Goal: Task Accomplishment & Management: Complete application form

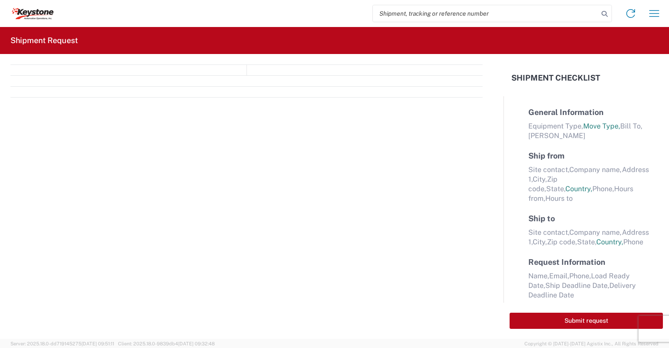
select select "FULL"
select select "LBS"
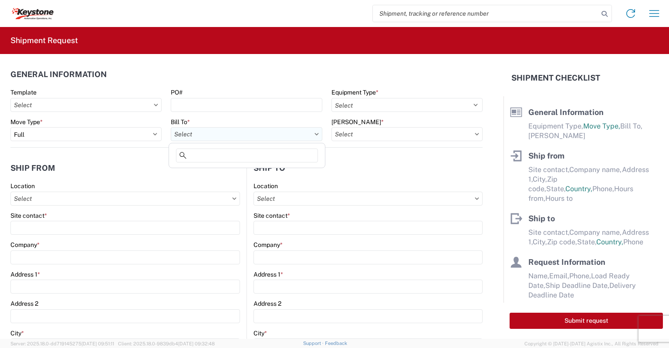
click at [193, 134] on input "Bill To *" at bounding box center [246, 134] width 151 height 14
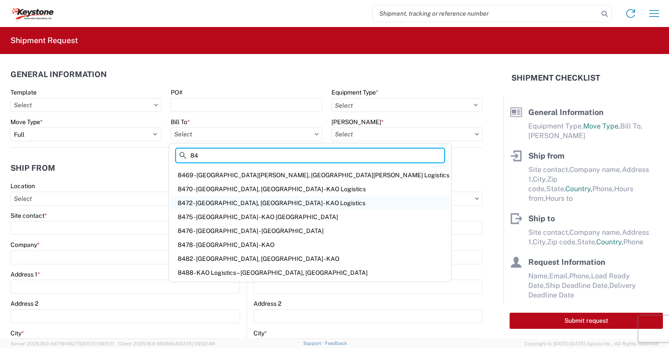
scroll to position [778, 0]
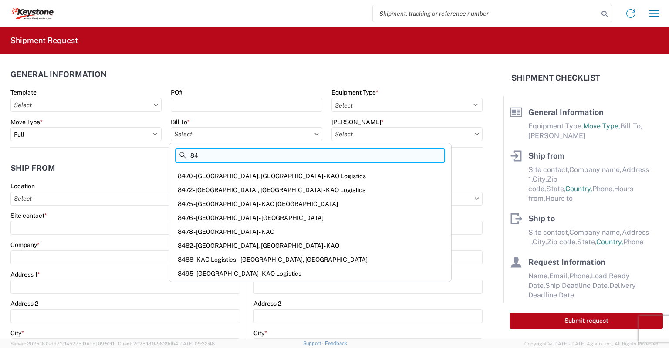
click at [210, 155] on input "84" at bounding box center [310, 156] width 268 height 14
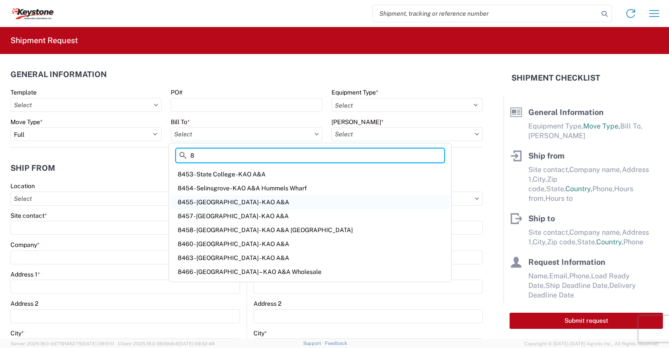
scroll to position [654, 0]
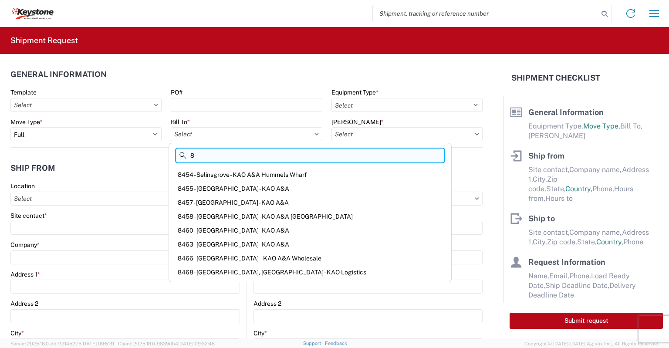
type input "85"
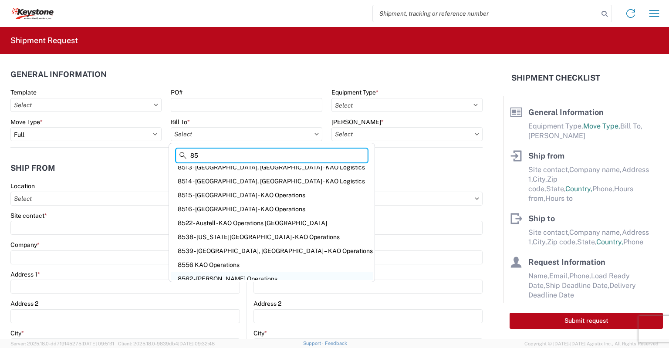
scroll to position [0, 0]
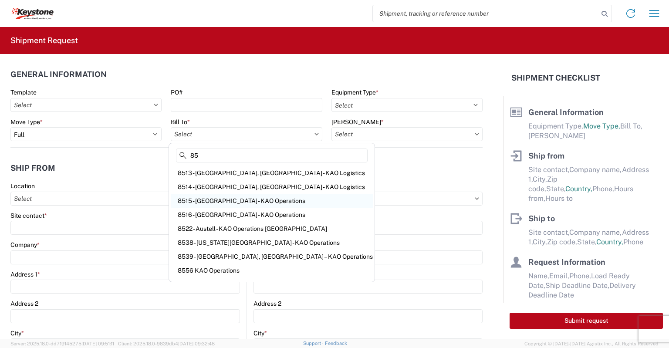
click at [213, 198] on div "8515 - [GEOGRAPHIC_DATA] - KAO Operations" at bounding box center [272, 201] width 202 height 14
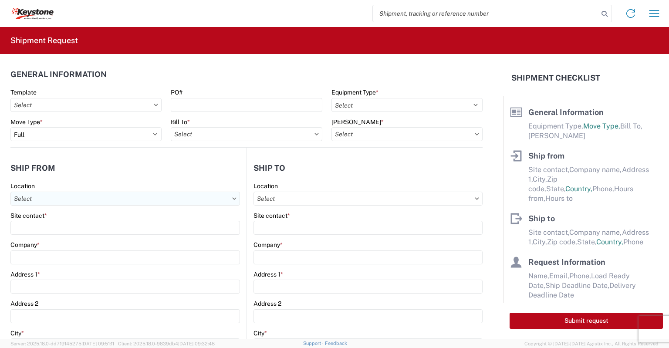
type input "8515 - [GEOGRAPHIC_DATA] - KAO Operations"
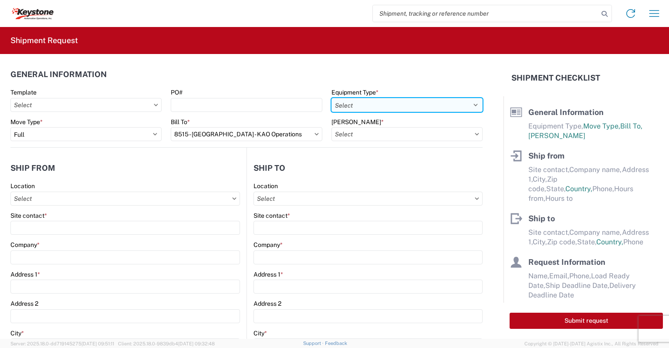
click at [346, 104] on select "Select 53’ Dry Van Flatbed Dropdeck (van) Lowboy (flatbed) Rail" at bounding box center [407, 105] width 151 height 14
select select "STDV"
click at [332, 98] on select "Select 53’ Dry Van Flatbed Dropdeck (van) Lowboy (flatbed) Rail" at bounding box center [407, 105] width 151 height 14
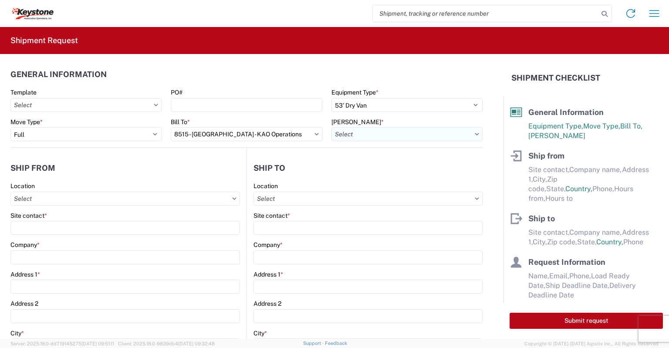
click at [342, 127] on input "[PERSON_NAME] *" at bounding box center [407, 134] width 151 height 14
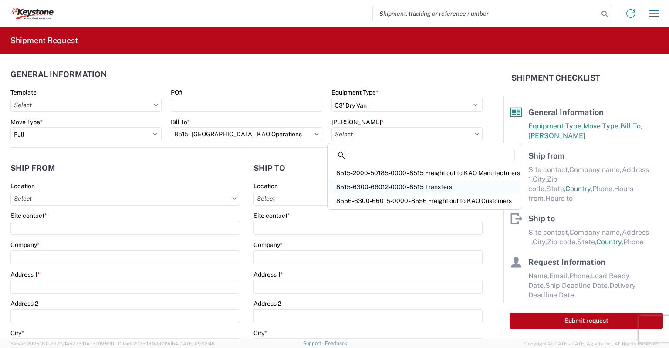
click at [363, 185] on div "8515-6300-66012-0000 - 8515 Transfers" at bounding box center [424, 187] width 191 height 14
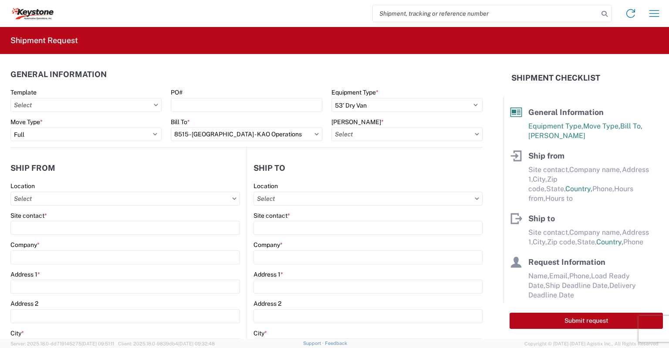
type input "8515-6300-66012-0000 - 8515 Transfers, 8515-6300-66012-0000 - 8515 Transfers"
click at [43, 195] on input "Location" at bounding box center [125, 199] width 230 height 14
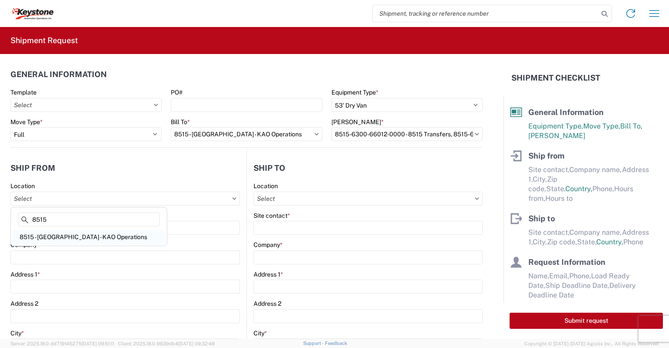
type input "8515"
click at [78, 238] on div "8515 - [GEOGRAPHIC_DATA] - KAO Operations" at bounding box center [89, 237] width 152 height 14
type input "8515 - [GEOGRAPHIC_DATA] - KAO Operations"
type input "KAO"
type input "[STREET_ADDRESS][PERSON_NAME]"
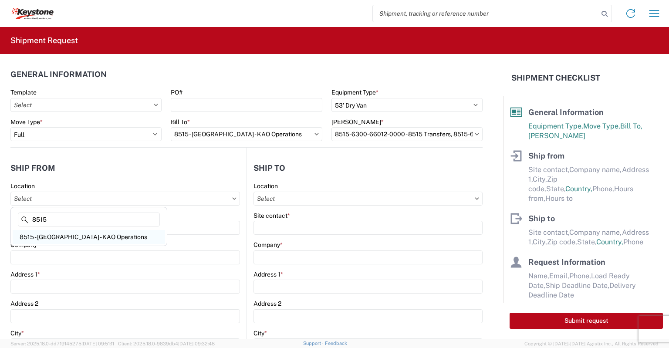
type input "[GEOGRAPHIC_DATA]"
type input "18643"
select select "PA"
select select "US"
type input "[PHONE_NUMBER]"
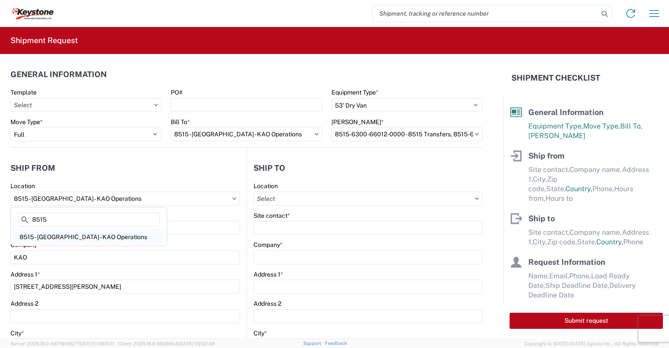
type input "07:00"
type input "17:00"
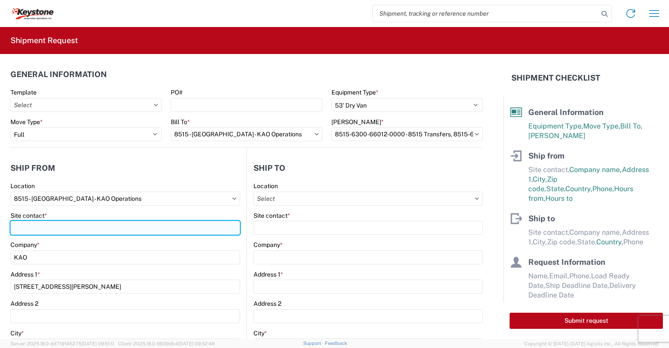
click at [55, 230] on input "Site contact *" at bounding box center [125, 228] width 230 height 14
type input "[PERSON_NAME]"
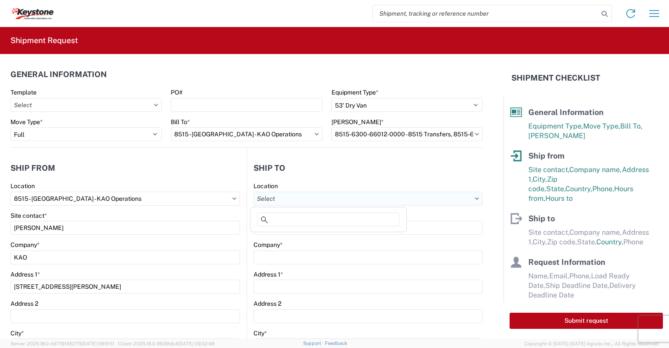
click at [278, 196] on input "Location" at bounding box center [368, 199] width 229 height 14
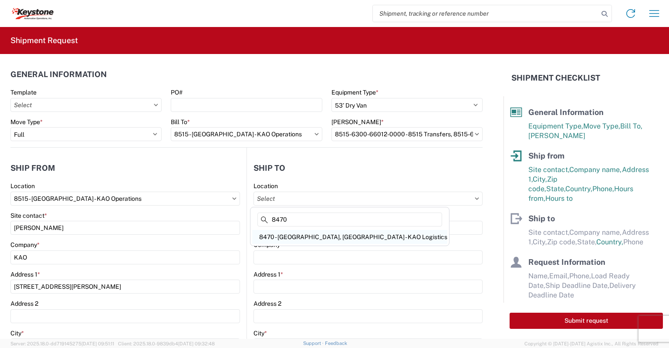
type input "8470"
click at [289, 238] on div "8470 - [GEOGRAPHIC_DATA], [GEOGRAPHIC_DATA] - KAO Logistics" at bounding box center [349, 237] width 195 height 14
type input "8470 - [GEOGRAPHIC_DATA], [GEOGRAPHIC_DATA] - KAO Logistics"
type input "KAO"
type input "[STREET_ADDRESS]"
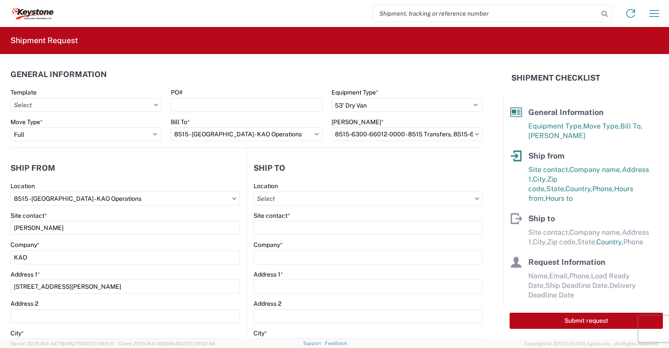
type input "West Deptford"
type input "08086"
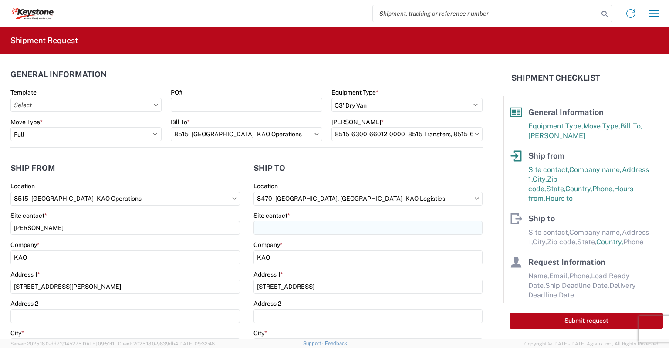
select select "NJ"
select select "US"
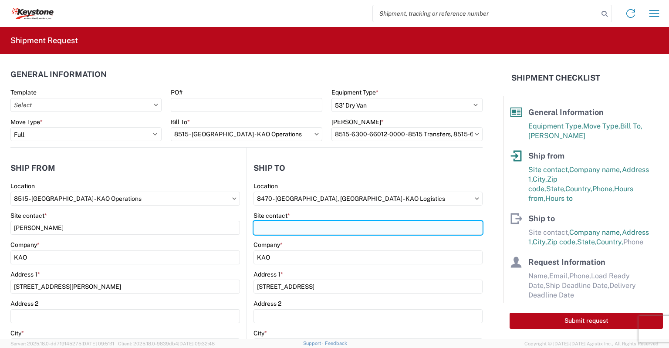
click at [274, 230] on input "Site contact *" at bounding box center [368, 228] width 229 height 14
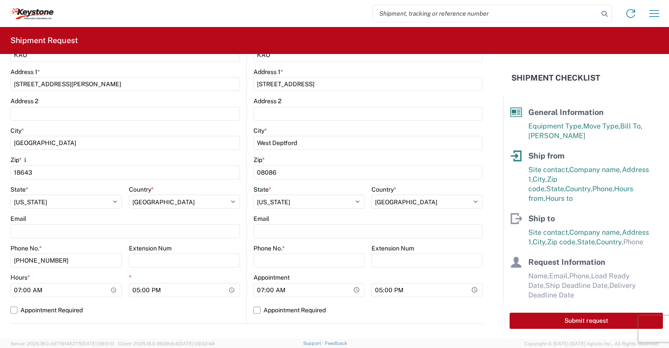
scroll to position [218, 0]
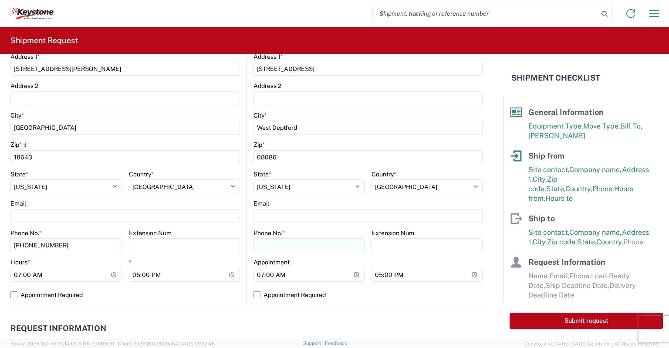
type input "[PERSON_NAME]"
click at [255, 240] on input "Phone No. *" at bounding box center [309, 245] width 111 height 14
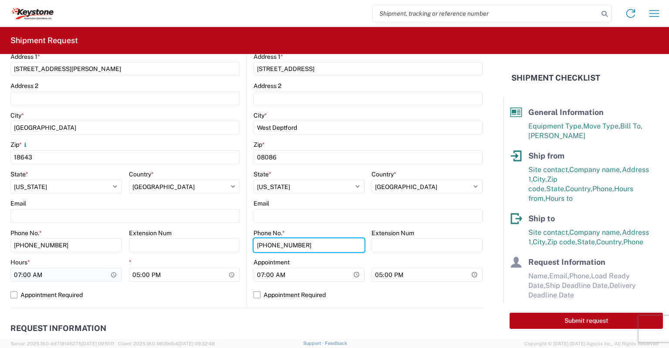
type input "[PHONE_NUMBER]"
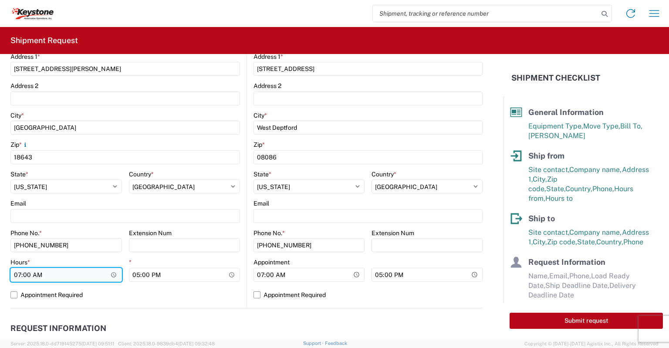
click at [18, 273] on input "07:00" at bounding box center [66, 275] width 112 height 14
type input "23:00"
click at [14, 296] on label "Appointment Required" at bounding box center [125, 295] width 230 height 14
click at [0, 0] on input "Appointment Required" at bounding box center [0, 0] width 0 height 0
select select "PA"
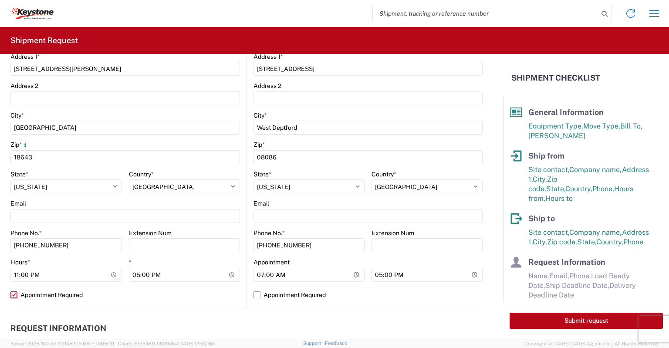
select select "US"
click at [257, 272] on input "07:00" at bounding box center [309, 275] width 111 height 14
type input "04:00"
click at [254, 292] on label "Appointment Required" at bounding box center [368, 295] width 229 height 14
click at [0, 0] on input "Appointment Required" at bounding box center [0, 0] width 0 height 0
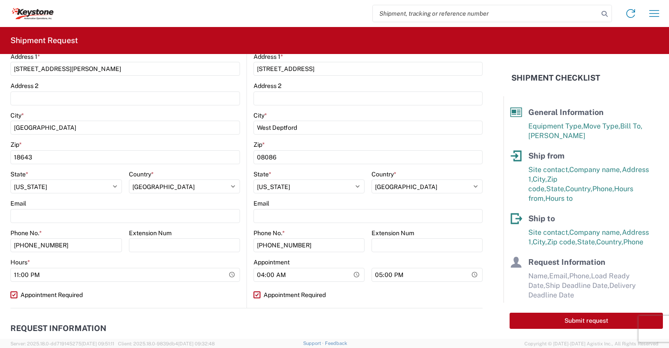
select select "NJ"
select select "US"
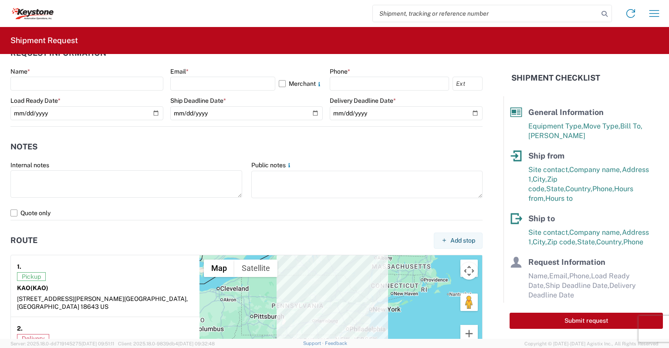
scroll to position [479, 0]
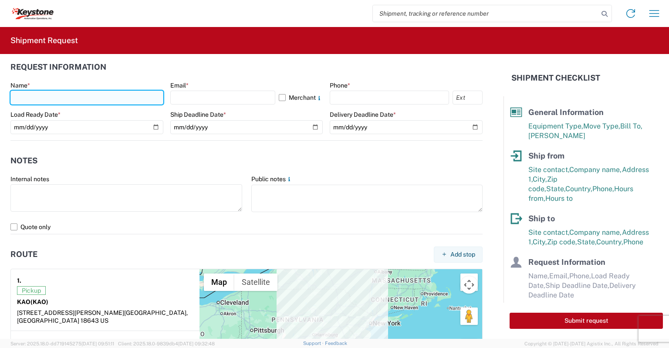
click at [39, 97] on input "text" at bounding box center [86, 98] width 153 height 14
type input "[PERSON_NAME]"
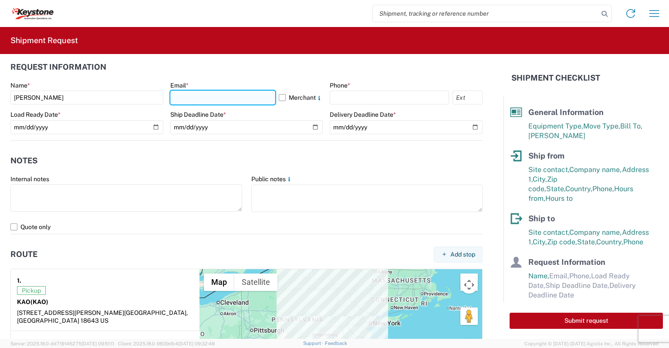
click at [196, 92] on input "text" at bounding box center [222, 98] width 105 height 14
type input "[EMAIL_ADDRESS][DOMAIN_NAME]"
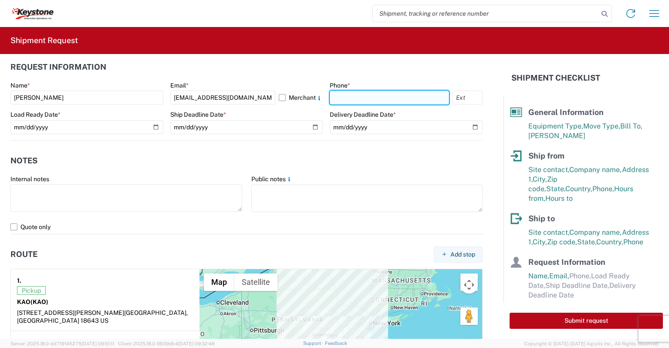
click at [343, 95] on input "text" at bounding box center [389, 98] width 119 height 14
type input "[PHONE_NUMBER]"
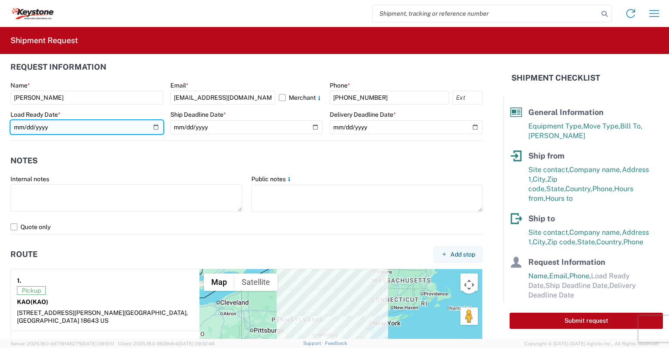
click at [153, 123] on input "date" at bounding box center [86, 127] width 153 height 14
type input "[DATE]"
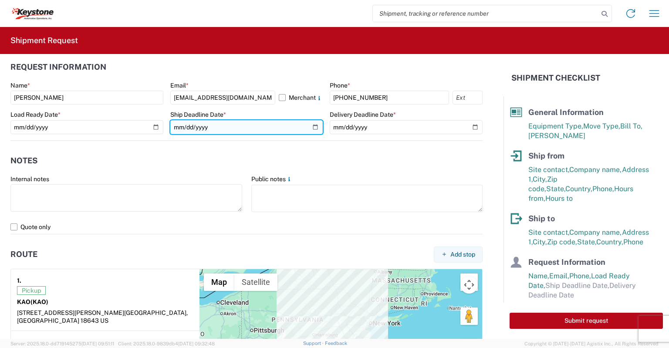
click at [310, 123] on input "date" at bounding box center [246, 127] width 153 height 14
type input "[DATE]"
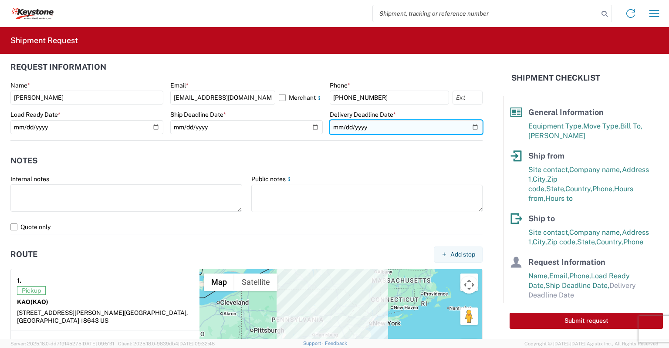
click at [464, 128] on input "date" at bounding box center [406, 127] width 153 height 14
type input "[DATE]"
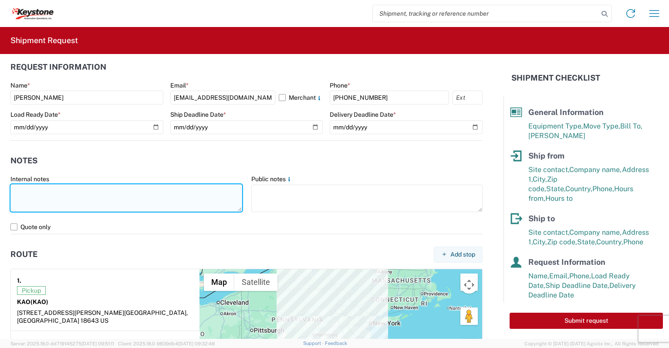
click at [27, 190] on textarea at bounding box center [126, 197] width 232 height 27
paste textarea "load # 2089301"
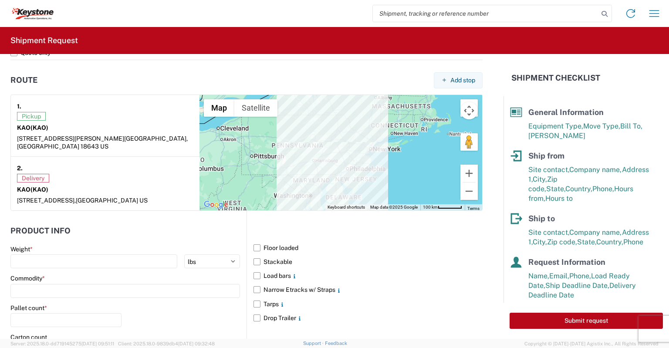
scroll to position [741, 0]
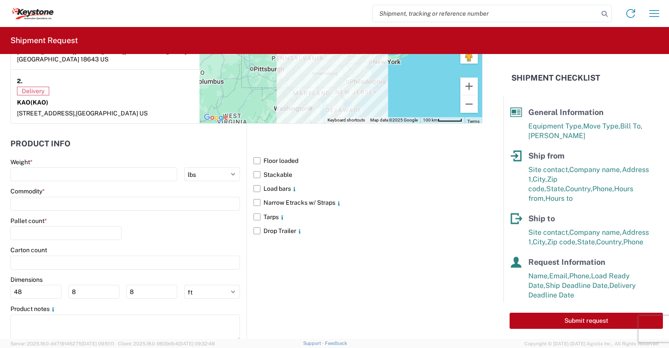
type textarea "Preplanned w/ R+L load # 2089301 picked up [DATE] delivered [DATE]"
click at [27, 158] on div "Weight * kgs lbs" at bounding box center [125, 170] width 230 height 24
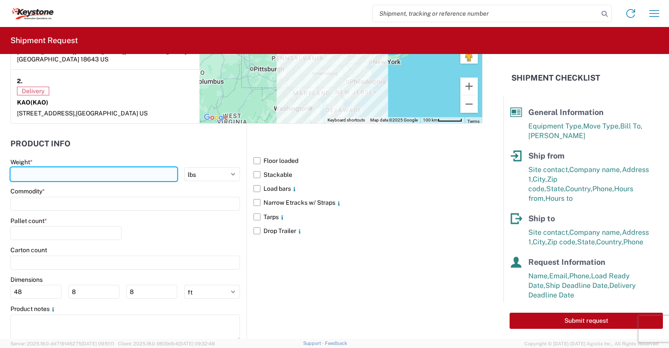
click at [26, 167] on input "number" at bounding box center [93, 174] width 167 height 14
type input "20000"
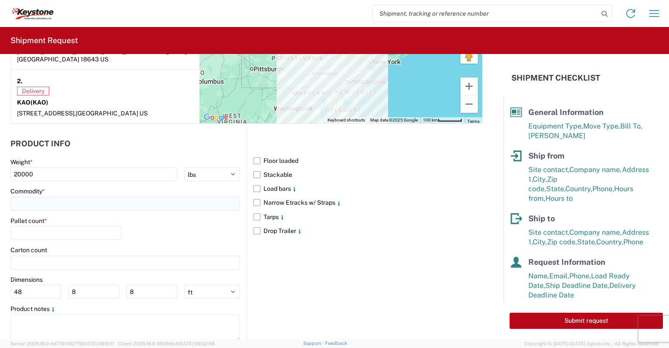
click at [21, 197] on input at bounding box center [125, 204] width 230 height 14
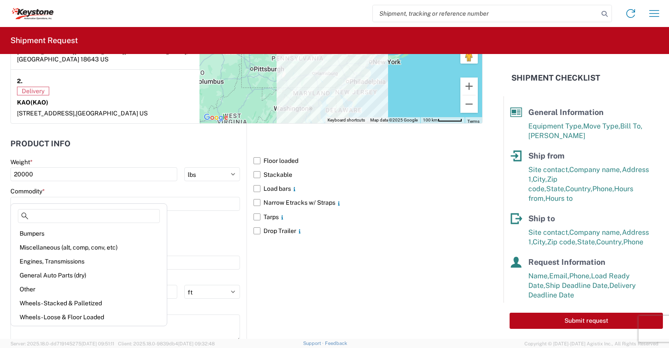
click at [43, 276] on div "General Auto Parts (dry)" at bounding box center [89, 275] width 152 height 14
type input "General Auto Parts (dry)"
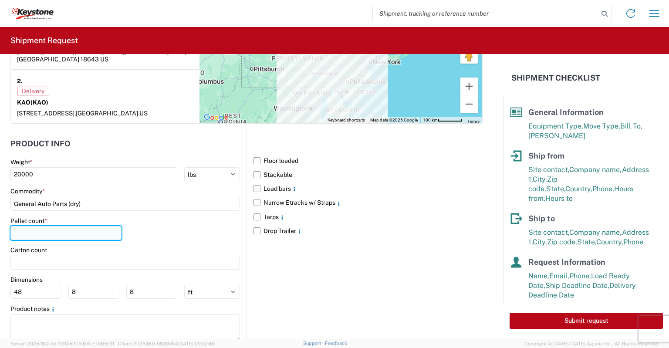
click at [40, 226] on input "number" at bounding box center [65, 233] width 111 height 14
type input "20"
click at [254, 196] on label "Narrow Etracks w/ Straps" at bounding box center [368, 203] width 229 height 14
click at [0, 0] on input "Narrow Etracks w/ Straps" at bounding box center [0, 0] width 0 height 0
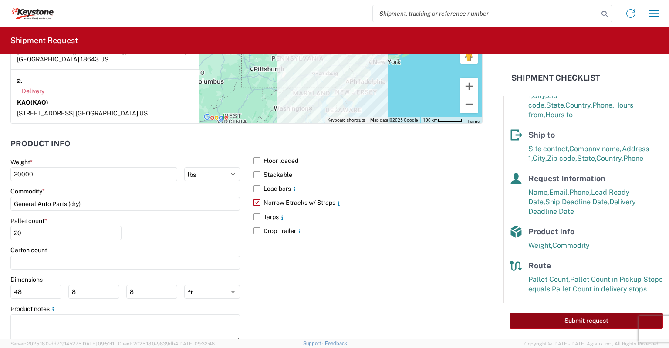
click at [570, 318] on button "Submit request" at bounding box center [586, 321] width 153 height 16
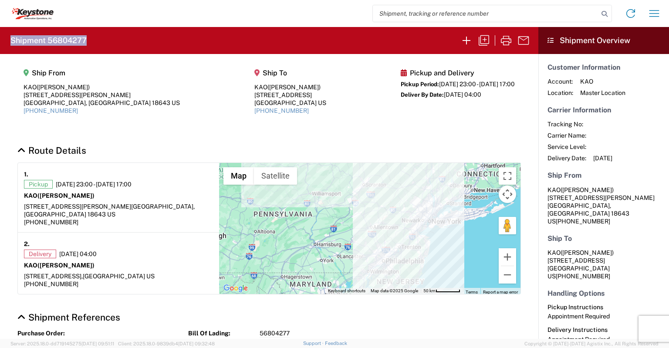
drag, startPoint x: 89, startPoint y: 38, endPoint x: 7, endPoint y: 39, distance: 81.9
click at [7, 39] on agx-form-header "Shipment 56804277" at bounding box center [269, 40] width 539 height 27
copy h2 "Shipment 56804277"
click at [464, 36] on icon "button" at bounding box center [467, 41] width 14 height 14
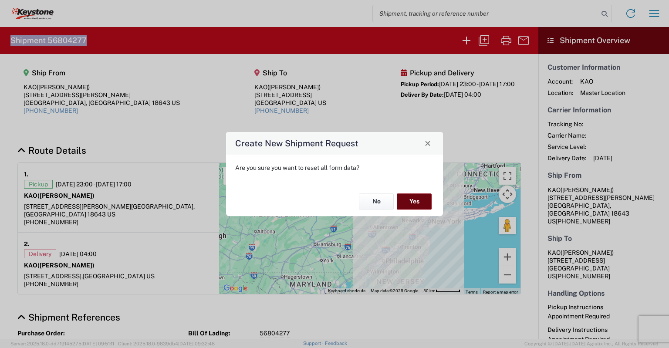
click at [404, 203] on button "Yes" at bounding box center [414, 202] width 35 height 16
select select "FULL"
select select "US"
select select "LBS"
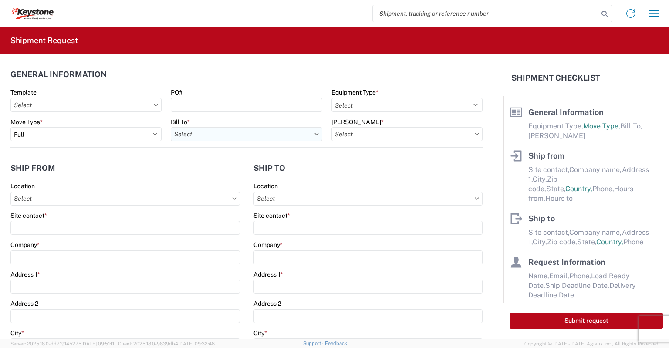
click at [194, 135] on input "Bill To *" at bounding box center [246, 134] width 151 height 14
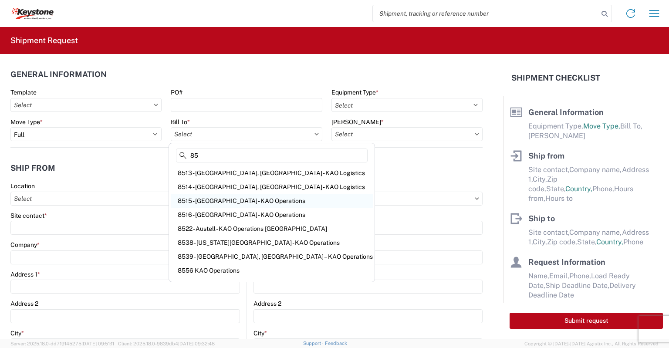
type input "85"
click at [199, 198] on div "8515 - [GEOGRAPHIC_DATA] - KAO Operations" at bounding box center [272, 201] width 202 height 14
type input "8515 - [GEOGRAPHIC_DATA] - KAO Operations"
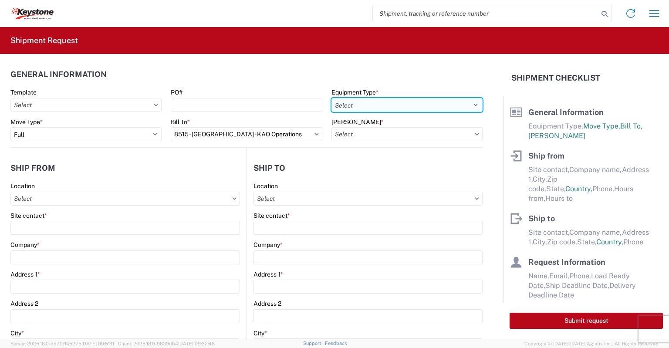
click at [371, 106] on select "Select 53’ Dry Van Flatbed Dropdeck (van) Lowboy (flatbed) Rail" at bounding box center [407, 105] width 151 height 14
select select "STDV"
click at [332, 98] on select "Select 53’ Dry Van Flatbed Dropdeck (van) Lowboy (flatbed) Rail" at bounding box center [407, 105] width 151 height 14
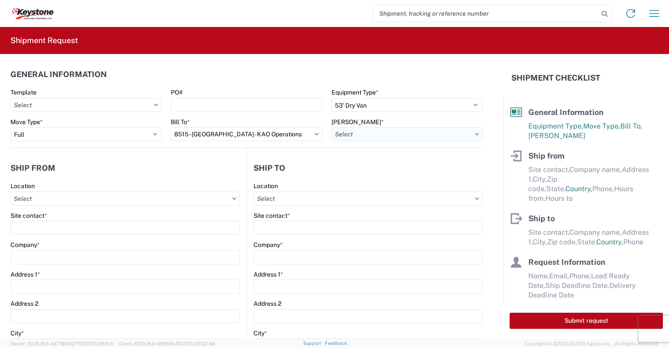
click at [355, 137] on input "[PERSON_NAME] *" at bounding box center [407, 134] width 151 height 14
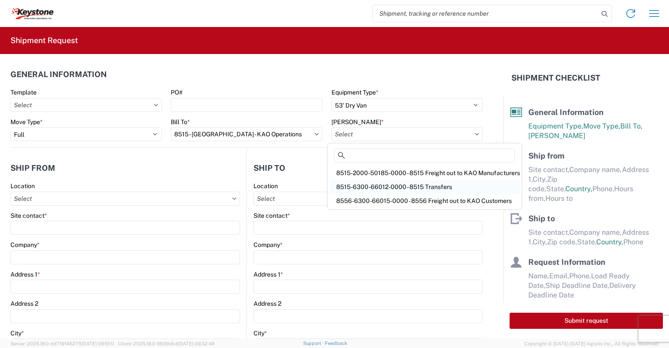
click at [359, 183] on div "8515-6300-66012-0000 - 8515 Transfers" at bounding box center [424, 187] width 191 height 14
type input "8515-6300-66012-0000 - 8515 Transfers, 8515-6300-66012-0000 - 8515 Transfers"
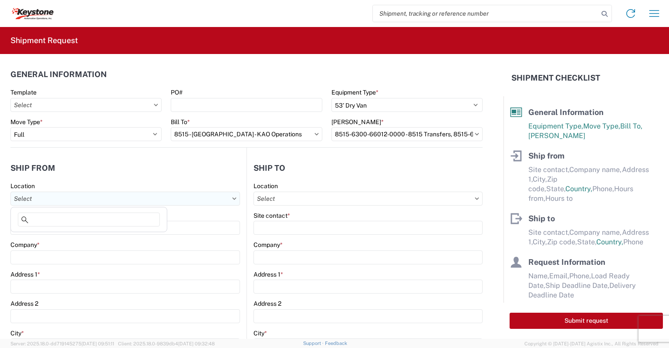
click at [30, 192] on input "Location" at bounding box center [125, 199] width 230 height 14
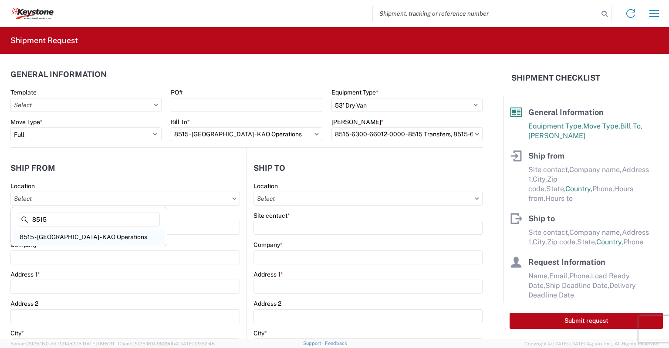
type input "8515"
click at [52, 236] on div "8515 - [GEOGRAPHIC_DATA] - KAO Operations" at bounding box center [89, 237] width 152 height 14
type input "8515 - [GEOGRAPHIC_DATA] - KAO Operations"
type input "KAO"
type input "[STREET_ADDRESS][PERSON_NAME]"
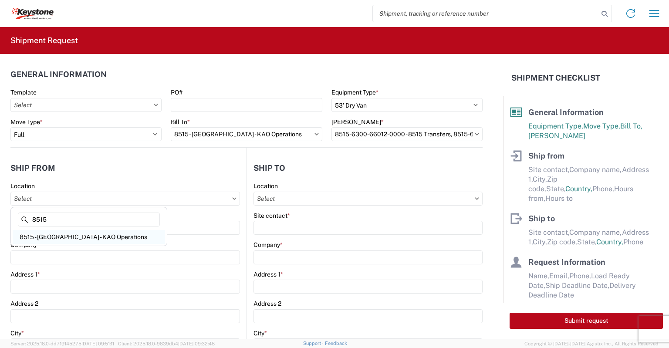
type input "[GEOGRAPHIC_DATA]"
type input "18643"
select select "PA"
type input "[PHONE_NUMBER]"
type input "07:00"
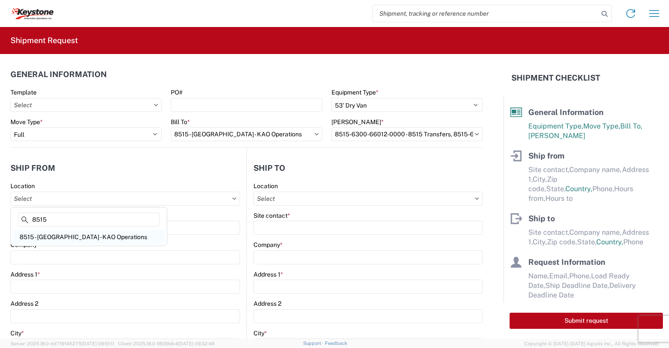
type input "17:00"
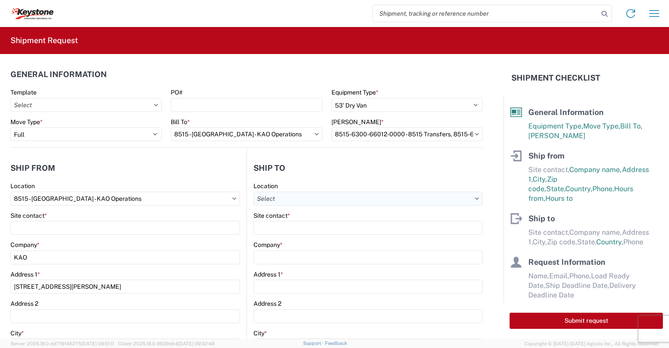
click at [261, 198] on input "Location" at bounding box center [368, 199] width 229 height 14
type input "9"
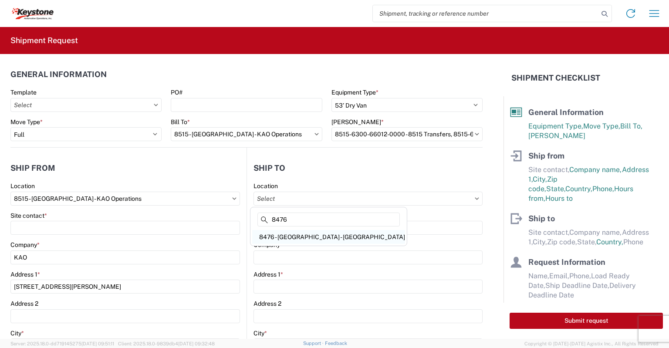
type input "8476"
click at [279, 238] on div "8476 - [GEOGRAPHIC_DATA] - [GEOGRAPHIC_DATA]" at bounding box center [328, 237] width 153 height 14
type input "8476 - [GEOGRAPHIC_DATA] - [GEOGRAPHIC_DATA]"
type input "KAO"
type input "[STREET_ADDRESS]"
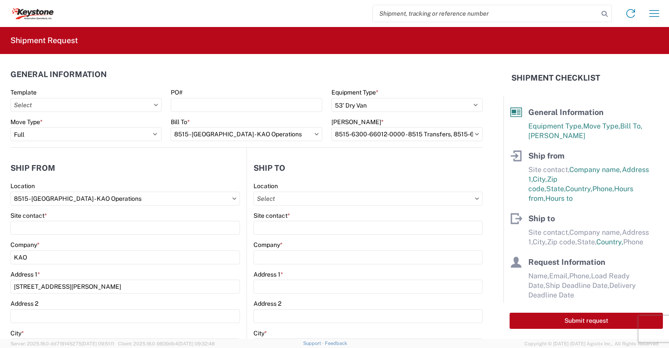
type input "[GEOGRAPHIC_DATA]"
type input "KK6J3E5"
select select "CA"
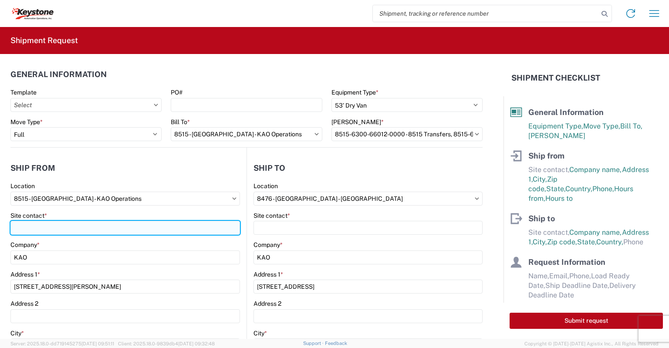
click at [62, 229] on input "Site contact *" at bounding box center [125, 228] width 230 height 14
type input "[PERSON_NAME]"
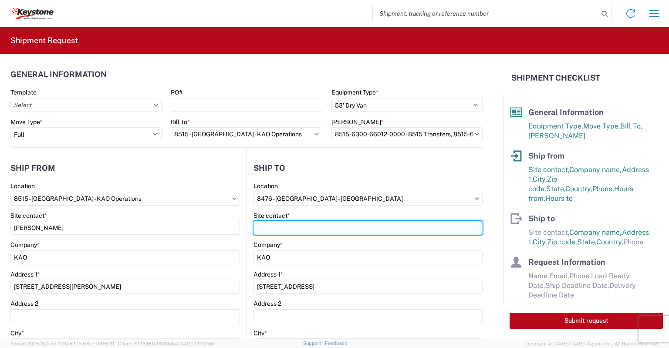
click at [296, 230] on input "Site contact *" at bounding box center [368, 228] width 229 height 14
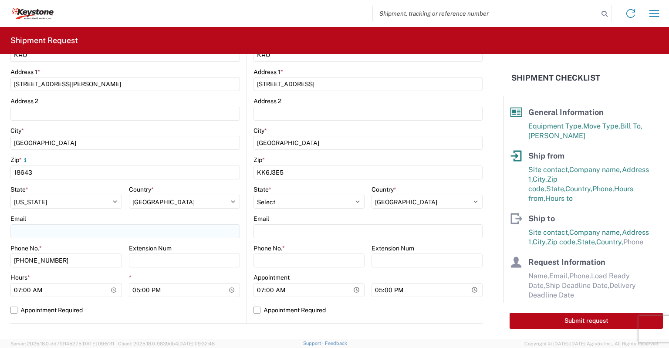
scroll to position [218, 0]
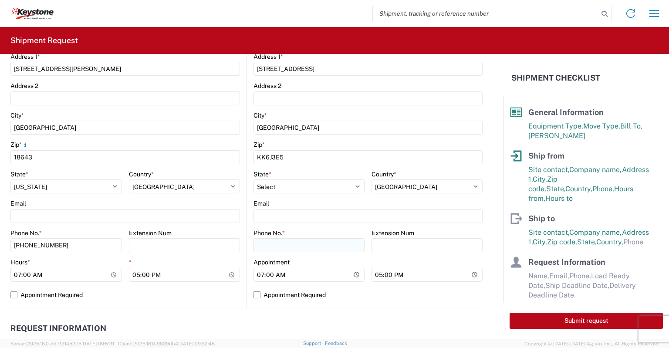
type input "[PERSON_NAME]"
click at [267, 249] on input "Phone No. *" at bounding box center [309, 245] width 111 height 14
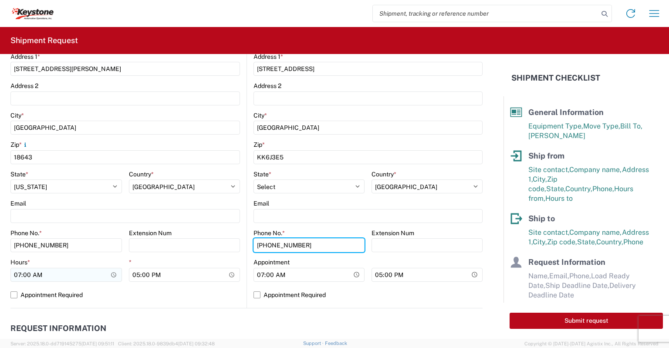
type input "[PHONE_NUMBER]"
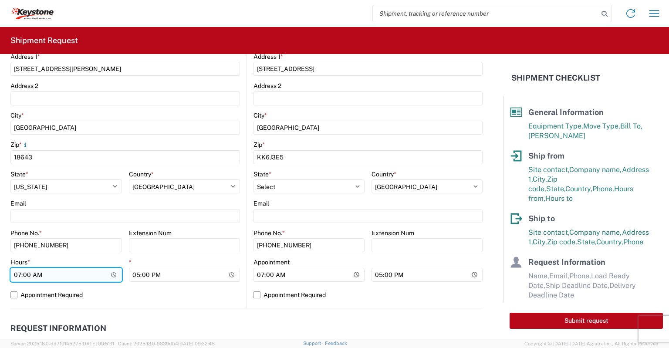
click at [15, 271] on input "07:00" at bounding box center [66, 275] width 112 height 14
type input "21:00"
click at [16, 297] on label "Appointment Required" at bounding box center [125, 295] width 230 height 14
click at [0, 0] on input "Appointment Required" at bounding box center [0, 0] width 0 height 0
select select "PA"
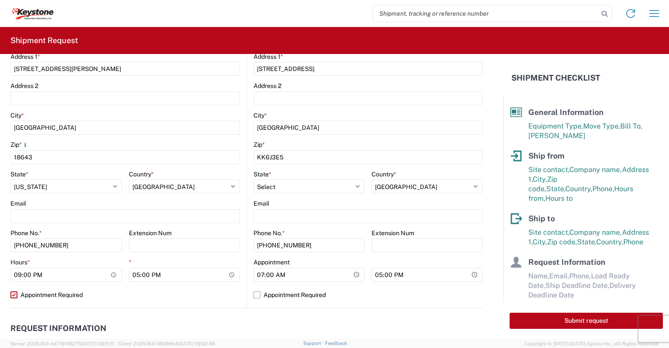
select select "US"
click at [255, 274] on input "07:00" at bounding box center [309, 275] width 111 height 14
type input "06:00"
click at [256, 298] on label "Appointment Required" at bounding box center [368, 295] width 229 height 14
click at [0, 0] on input "Appointment Required" at bounding box center [0, 0] width 0 height 0
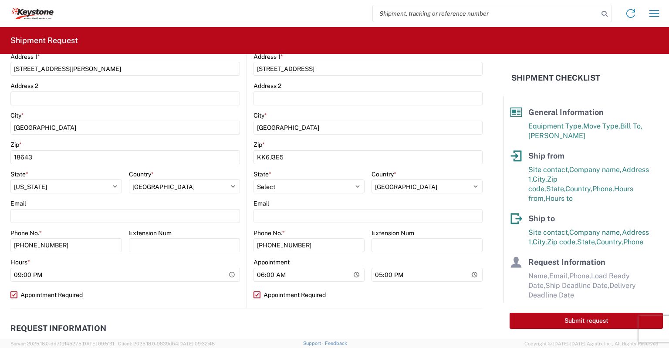
select select "ON"
select select "CA"
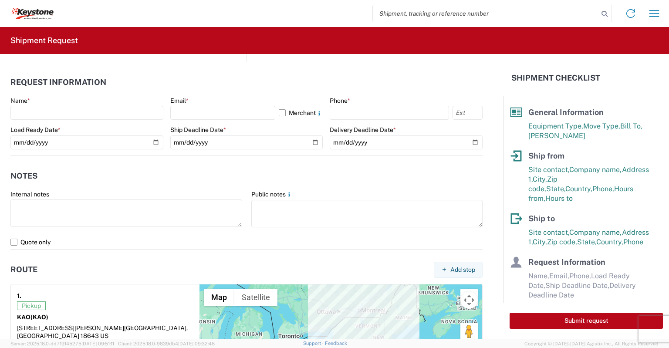
scroll to position [479, 0]
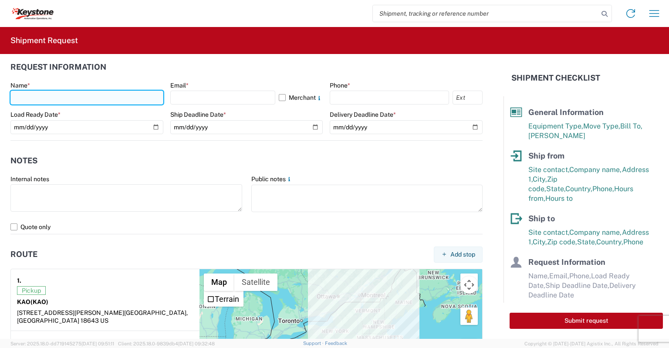
click at [38, 98] on input "text" at bounding box center [86, 98] width 153 height 14
type input "[PERSON_NAME]"
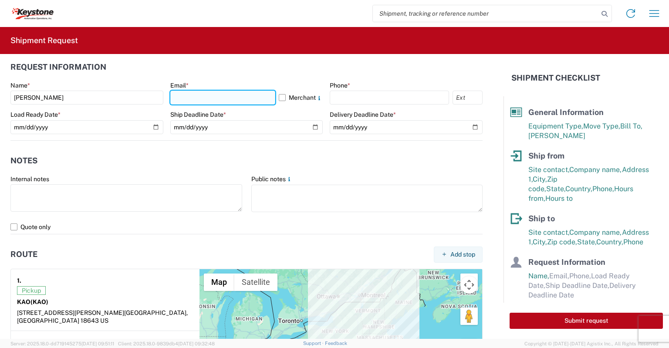
click at [174, 97] on input "text" at bounding box center [222, 98] width 105 height 14
type input "[EMAIL_ADDRESS][DOMAIN_NAME]"
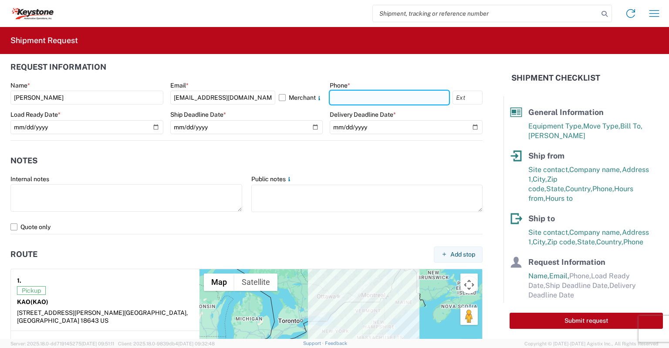
click at [347, 102] on input "text" at bounding box center [389, 98] width 119 height 14
type input "[PHONE_NUMBER]"
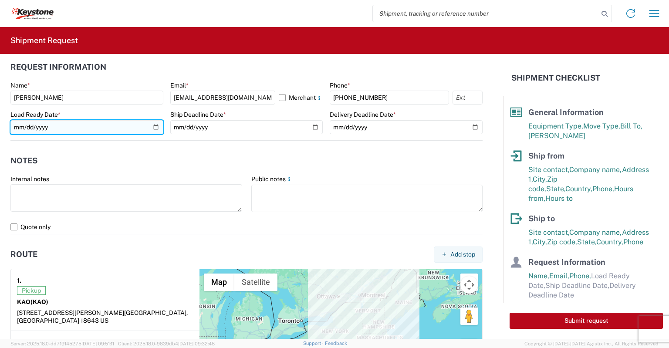
click at [156, 125] on input "date" at bounding box center [86, 127] width 153 height 14
type input "[DATE]"
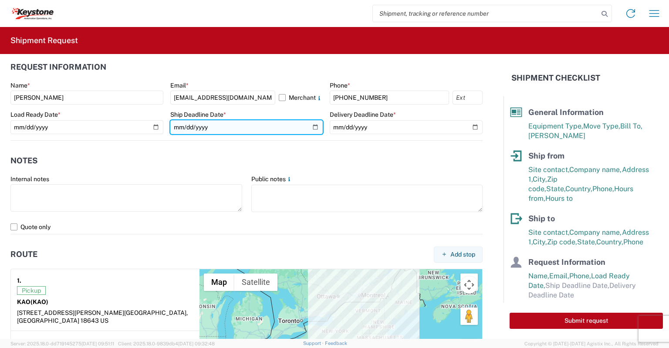
click at [314, 127] on input "date" at bounding box center [246, 127] width 153 height 14
type input "[DATE]"
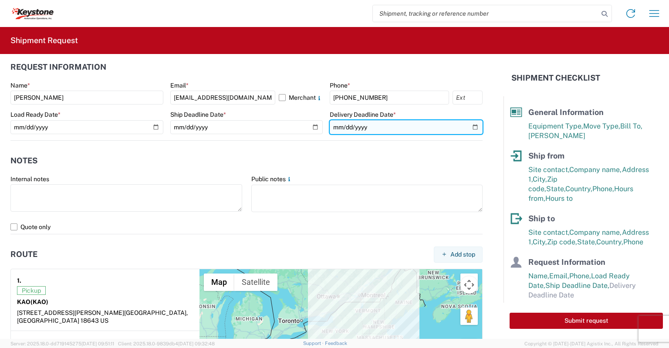
click at [469, 125] on input "date" at bounding box center [406, 127] width 153 height 14
type input "[DATE]"
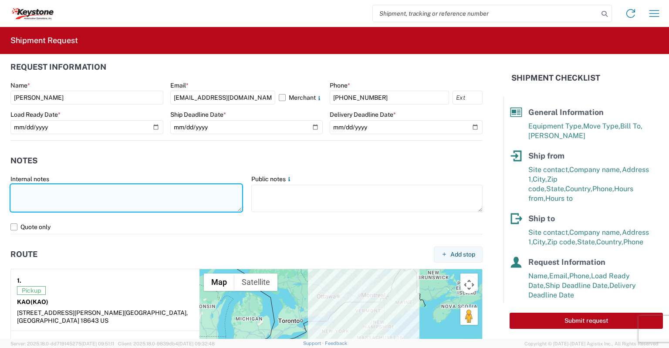
click at [34, 193] on textarea at bounding box center [126, 197] width 232 height 27
paste textarea "load #2089241"
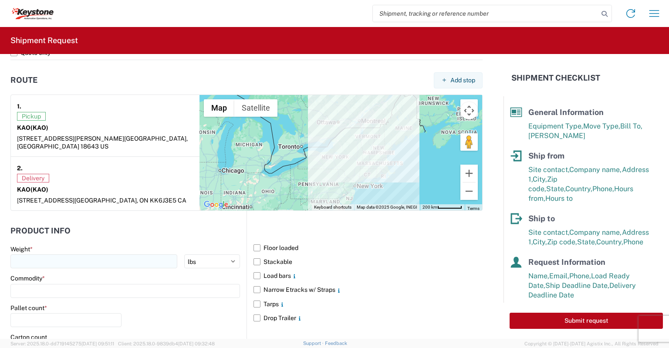
scroll to position [741, 0]
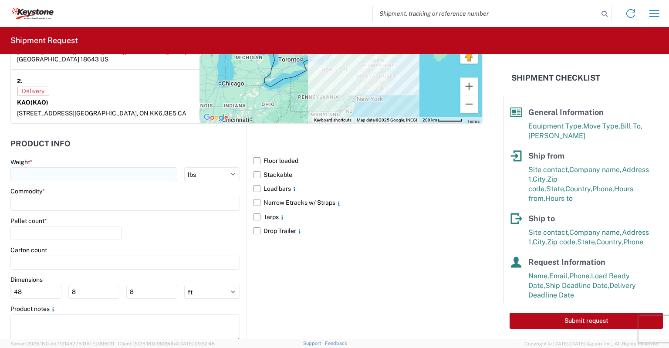
type textarea "Preplanned w/ R+L load #2089241 Picked up [DATE] delivered [DATE]"
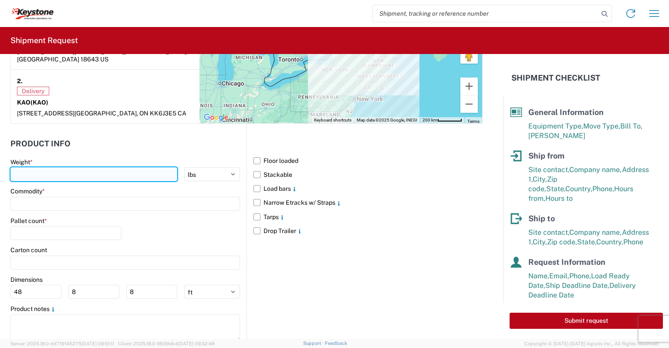
click at [27, 167] on input "number" at bounding box center [93, 174] width 167 height 14
type input "20000"
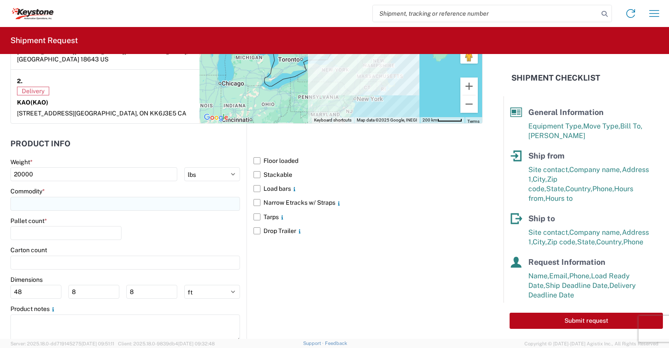
click at [35, 197] on input at bounding box center [125, 204] width 230 height 14
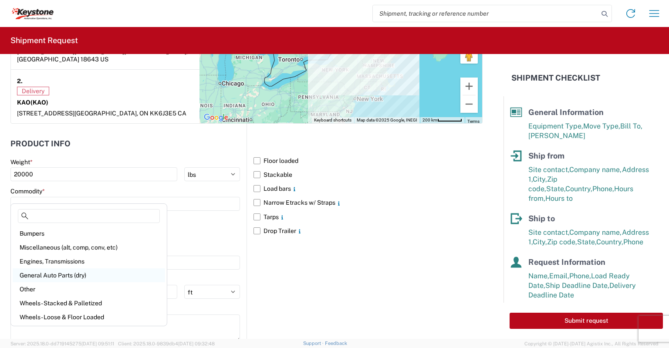
click at [33, 277] on div "General Auto Parts (dry)" at bounding box center [89, 275] width 152 height 14
type input "General Auto Parts (dry)"
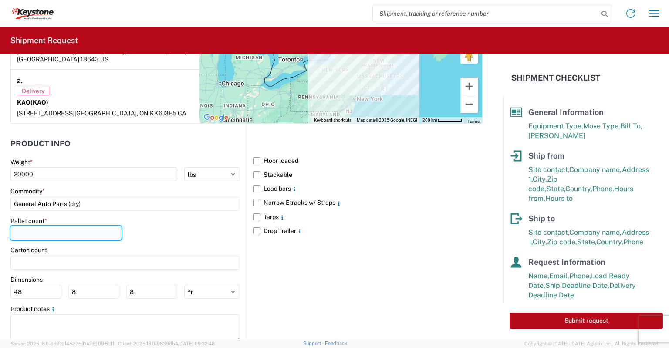
click at [19, 226] on input "number" at bounding box center [65, 233] width 111 height 14
type input "24"
click at [254, 196] on label "Narrow Etracks w/ Straps" at bounding box center [368, 203] width 229 height 14
click at [0, 0] on input "Narrow Etracks w/ Straps" at bounding box center [0, 0] width 0 height 0
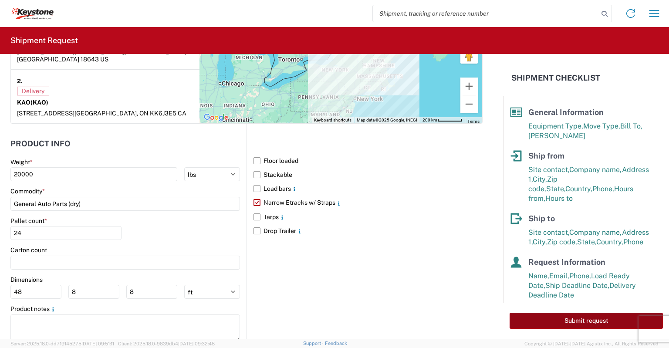
click at [556, 322] on button "Submit request" at bounding box center [586, 321] width 153 height 16
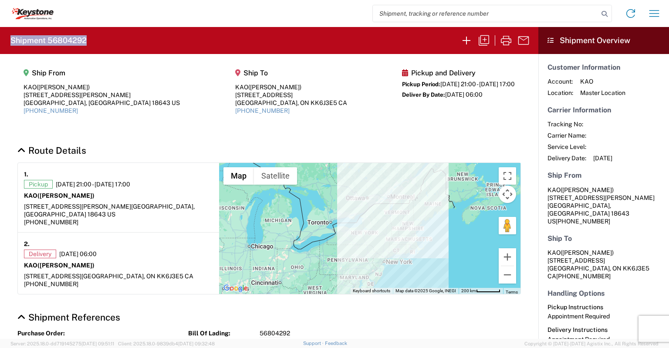
drag, startPoint x: 91, startPoint y: 39, endPoint x: 2, endPoint y: 35, distance: 89.4
click at [2, 35] on agx-form-header "Shipment 56804292" at bounding box center [269, 40] width 539 height 27
copy h2 "Shipment 56804292"
